Goal: Find specific page/section: Find specific page/section

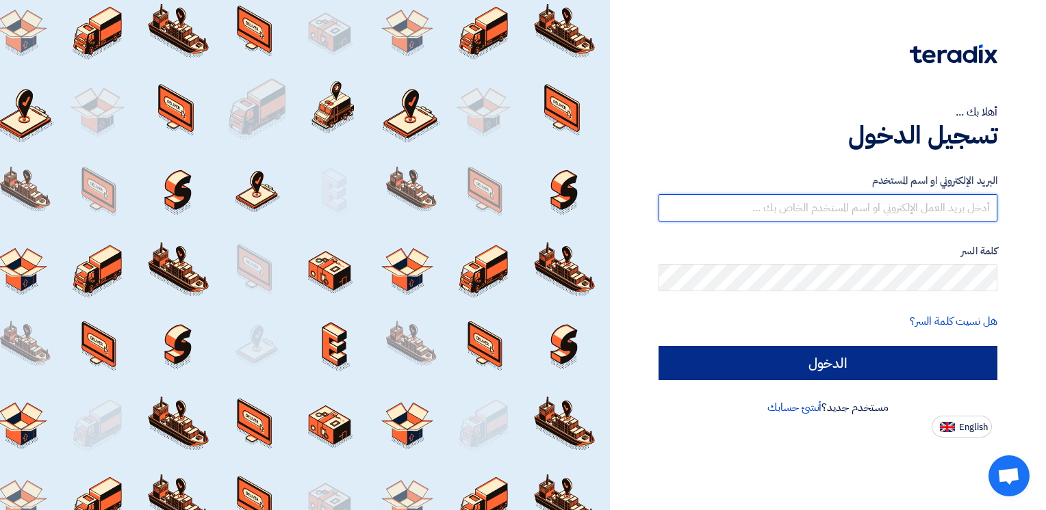
type input "[PERSON_NAME][EMAIL_ADDRESS][PERSON_NAME][DOMAIN_NAME]"
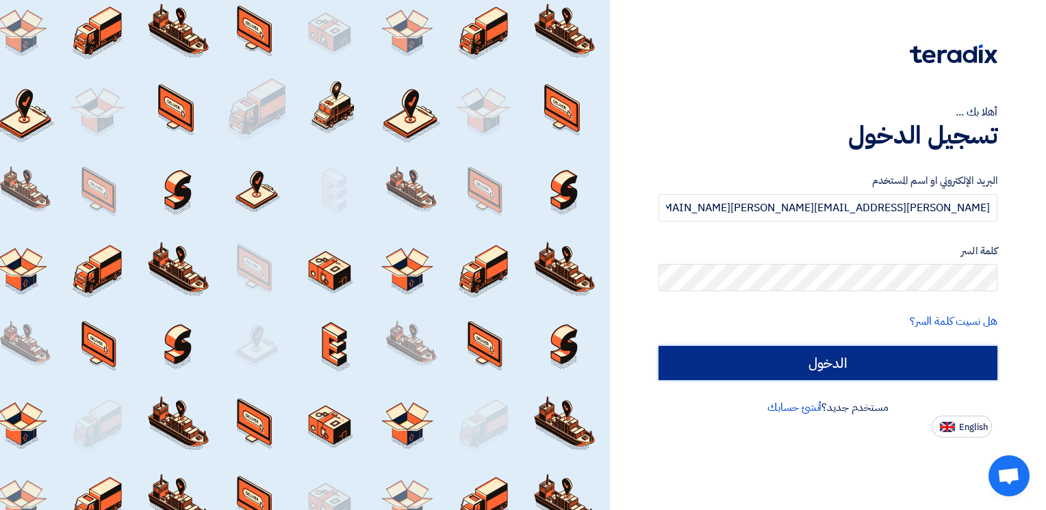
click at [813, 365] on input "الدخول" at bounding box center [827, 363] width 339 height 34
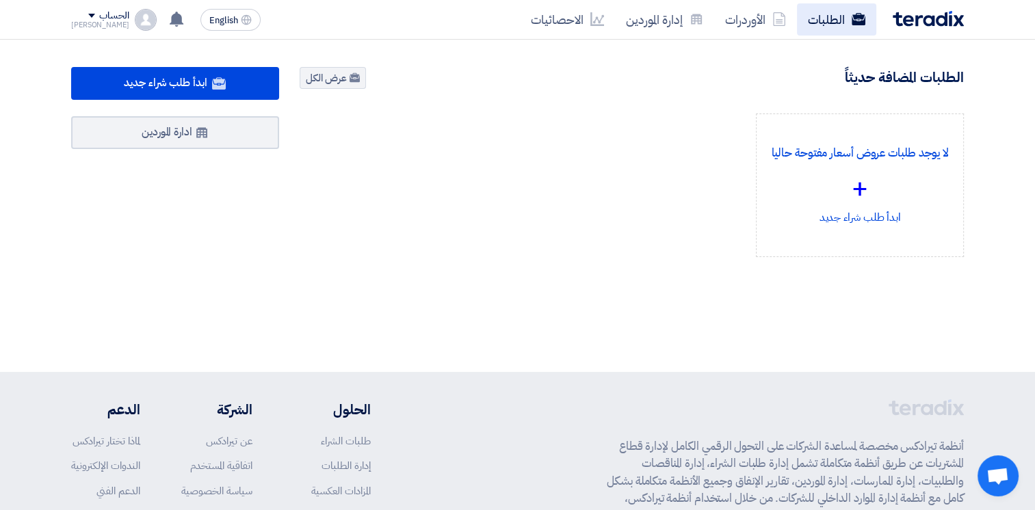
click at [830, 18] on link "الطلبات" at bounding box center [836, 19] width 79 height 32
